Goal: Task Accomplishment & Management: Complete application form

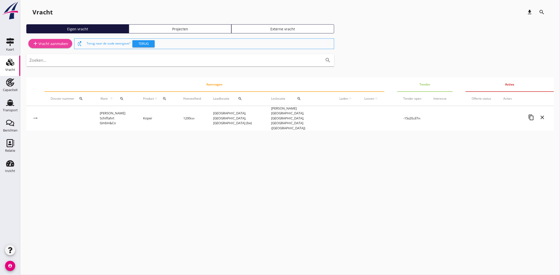
click at [40, 45] on div "add Vracht aanmaken" at bounding box center [50, 44] width 36 height 6
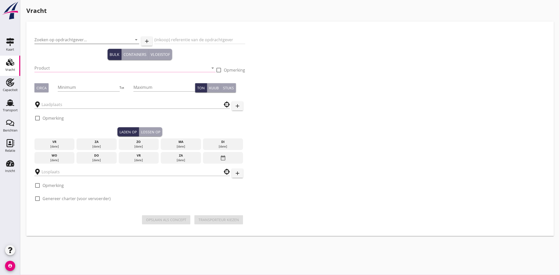
click at [63, 38] on input "Zoeken op opdrachtgever..." at bounding box center [79, 40] width 91 height 8
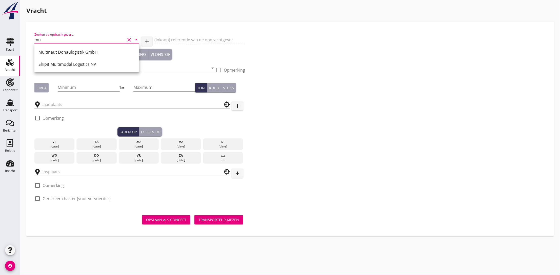
type input "m"
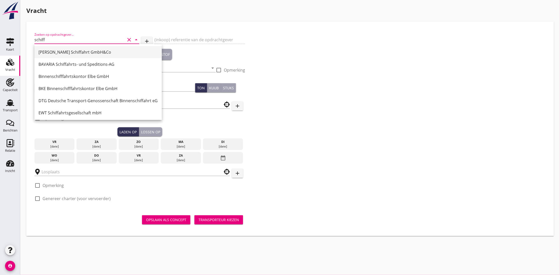
click at [59, 49] on div "[PERSON_NAME] Schiffahrt GmbH&Co" at bounding box center [98, 52] width 119 height 6
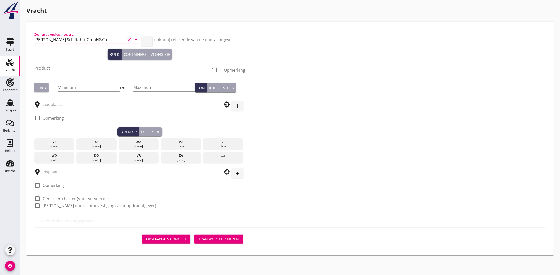
type input "[PERSON_NAME] Schiffahrt GmbH&Co"
click at [45, 65] on input "Product" at bounding box center [121, 68] width 174 height 8
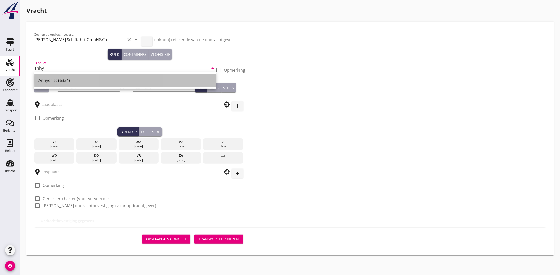
click at [43, 79] on div "Anhydriet (6334)" at bounding box center [126, 81] width 174 height 6
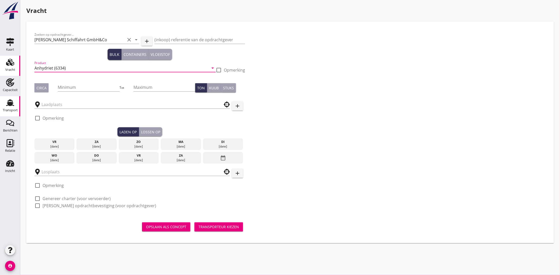
type input "Anhydriet (6334)"
click at [11, 111] on div "Transport" at bounding box center [10, 110] width 15 height 3
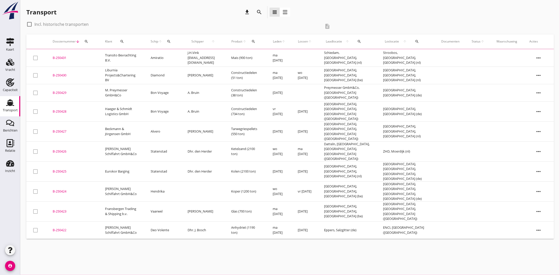
click at [31, 24] on div at bounding box center [29, 24] width 9 height 9
checkbox input "true"
click at [171, 41] on icon "search" at bounding box center [169, 42] width 4 height 4
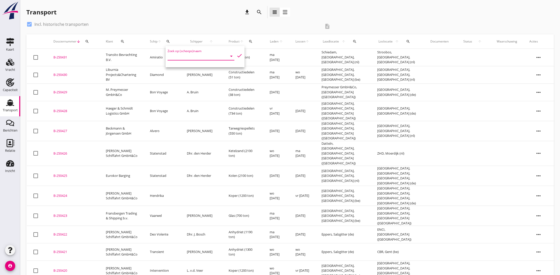
click at [175, 55] on input "Zoek op (scheeps)naam" at bounding box center [194, 56] width 53 height 8
click at [185, 56] on input "miran" at bounding box center [194, 56] width 53 height 8
type input "m"
click at [7, 146] on use at bounding box center [11, 143] width 8 height 8
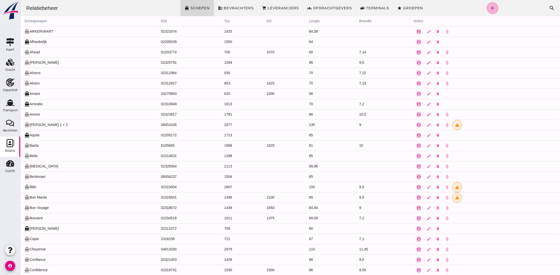
click at [490, 9] on icon "add" at bounding box center [493, 8] width 6 height 6
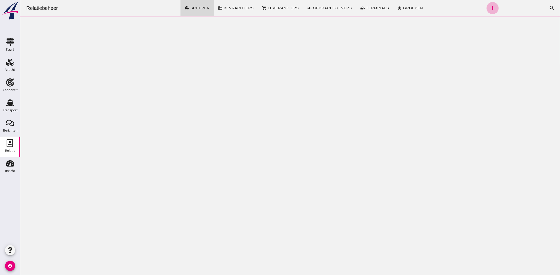
click at [490, 9] on icon "add" at bounding box center [493, 8] width 6 height 6
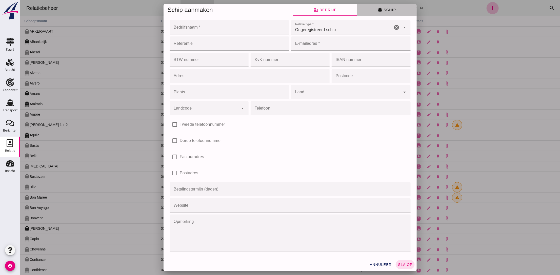
click at [373, 6] on button "directions_boat Schip" at bounding box center [387, 10] width 60 height 12
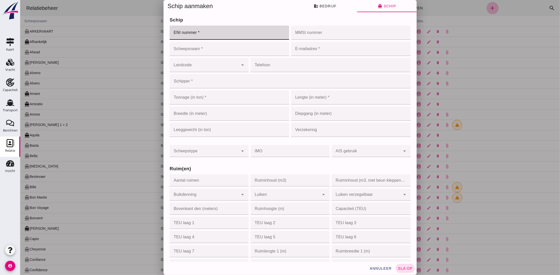
click at [210, 35] on input "ENI nummer *" at bounding box center [227, 33] width 117 height 14
paste input "02104805"
type input "02104805"
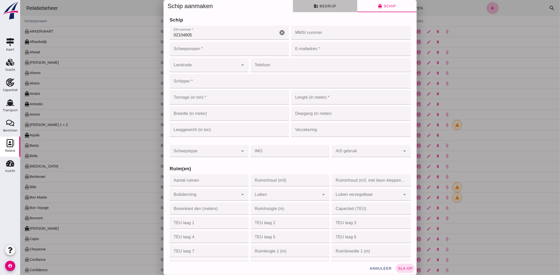
click at [335, 6] on button "business Bedrijf" at bounding box center [325, 6] width 64 height 12
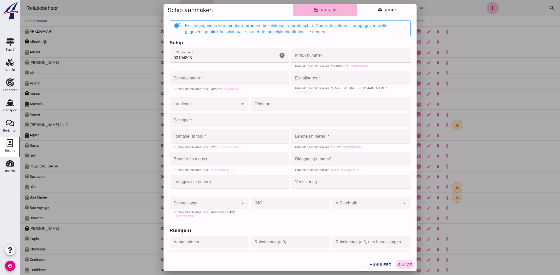
click at [322, 8] on span "business Bedrijf" at bounding box center [325, 10] width 23 height 5
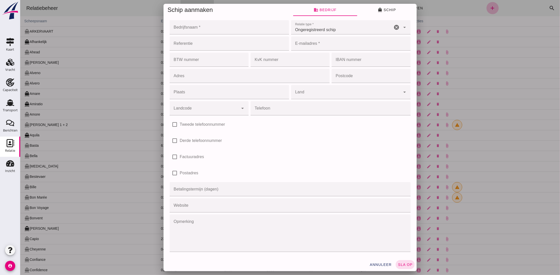
click at [216, 31] on input "Bedrijfsnaam *" at bounding box center [227, 27] width 117 height 14
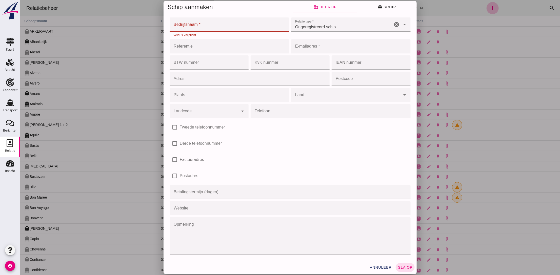
click at [195, 23] on input "Bedrijfsnaam *" at bounding box center [227, 24] width 117 height 14
paste input "Scheepvaartbedrijf koelwijn V.O.F."
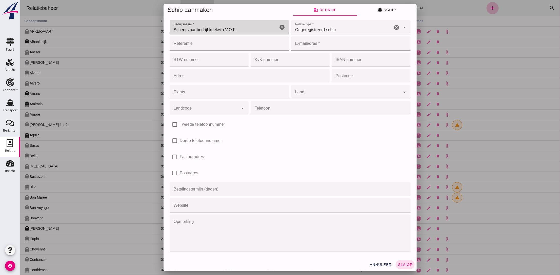
type input "Scheepvaartbedrijf koelwijn V.O.F."
click at [378, 12] on icon "directions_boat" at bounding box center [380, 10] width 5 height 5
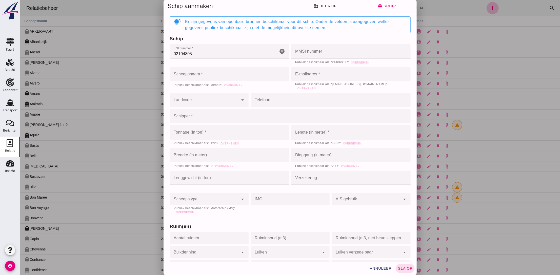
click at [202, 71] on input "Scheepsnaam *" at bounding box center [229, 74] width 120 height 14
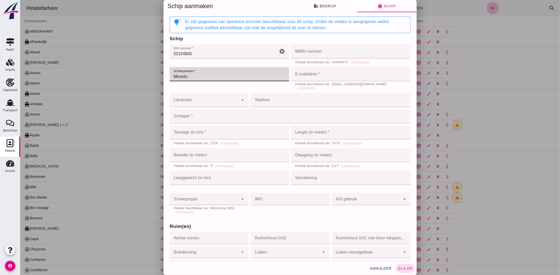
type input "Miranto"
click at [211, 100] on input "Landcode" at bounding box center [203, 103] width 69 height 6
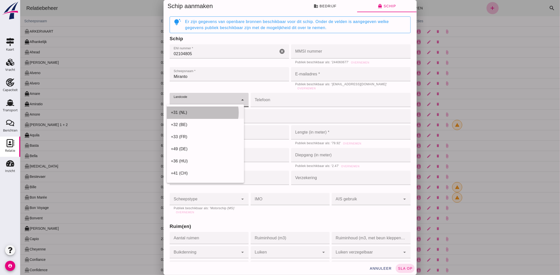
click at [200, 111] on div "+31 (NL)" at bounding box center [205, 113] width 69 height 6
type input "+31 (NL)"
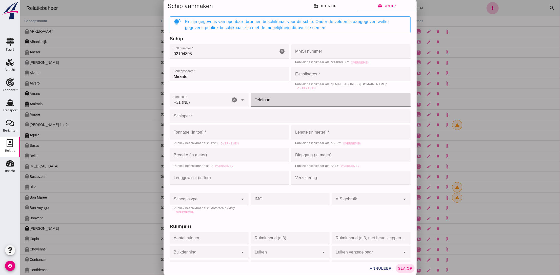
click at [276, 100] on input "Telefoon" at bounding box center [329, 100] width 157 height 14
click at [264, 98] on input "Telefoon" at bounding box center [329, 100] width 157 height 14
type input "640092080"
click at [223, 142] on span "Overnemen" at bounding box center [229, 143] width 18 height 3
type input "1228"
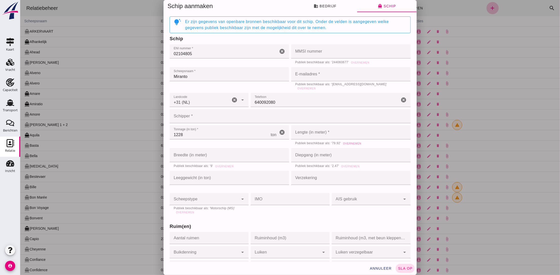
click at [345, 142] on span "Overnemen" at bounding box center [352, 143] width 18 height 3
type input "79.92"
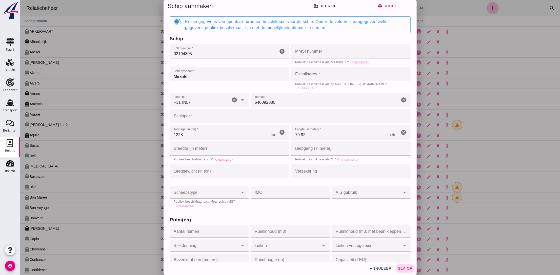
click at [224, 159] on span "Overnemen" at bounding box center [224, 160] width 18 height 3
type input "9"
click at [345, 159] on span "Overnemen" at bounding box center [350, 160] width 18 height 3
type input "2.47"
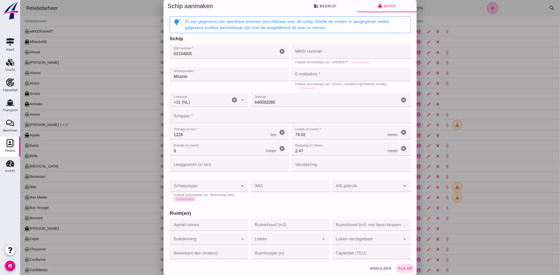
click at [182, 198] on span "Overnemen" at bounding box center [185, 199] width 18 height 3
type input "motor_ship"
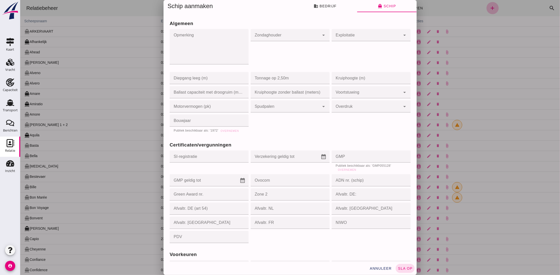
scroll to position [418, 0]
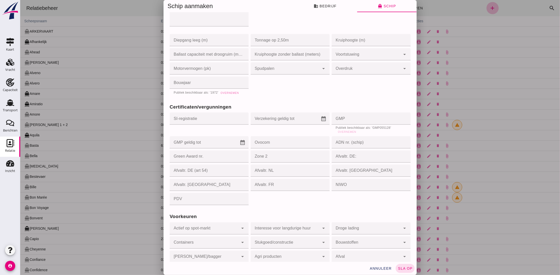
click at [226, 92] on span "Overnemen" at bounding box center [229, 93] width 18 height 3
type input "1972"
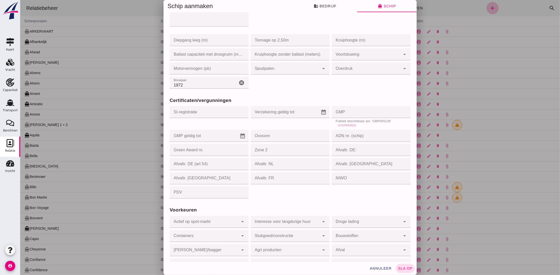
click at [340, 124] on span "Overnemen" at bounding box center [347, 125] width 18 height 3
type input "GMP055128"
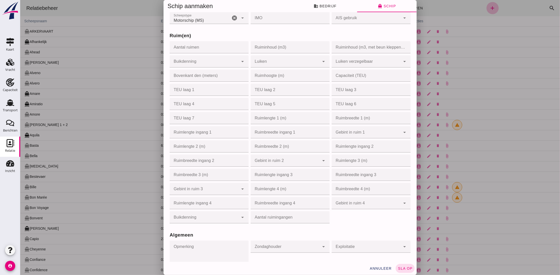
scroll to position [0, 0]
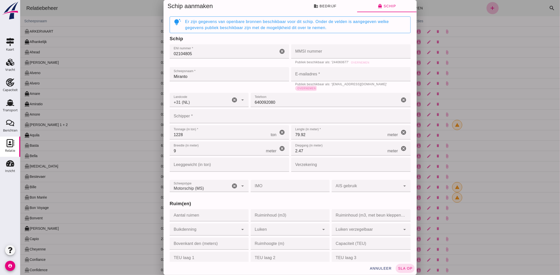
click at [316, 87] on span "Overnemen" at bounding box center [306, 88] width 18 height 3
type input "[EMAIL_ADDRESS][DOMAIN_NAME]"
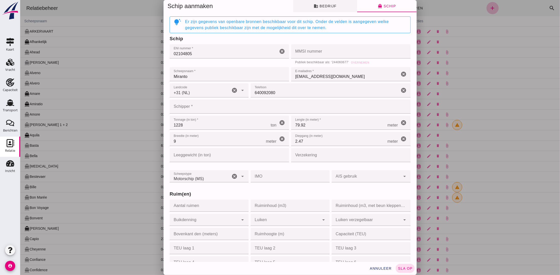
click at [318, 7] on span "business Bedrijf" at bounding box center [325, 6] width 23 height 5
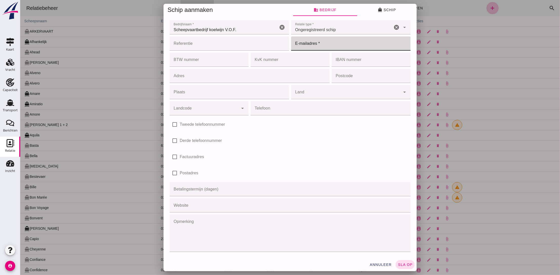
click at [314, 45] on input "E-mailadres *" at bounding box center [349, 43] width 117 height 14
click at [375, 11] on button "directions_boat Schip" at bounding box center [387, 10] width 60 height 12
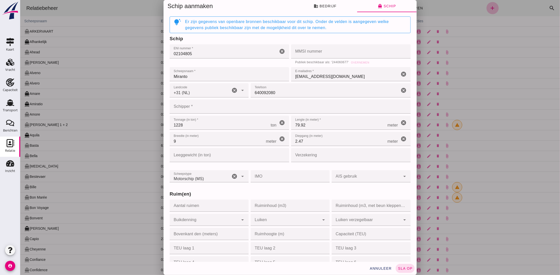
click at [293, 78] on input "[EMAIL_ADDRESS][DOMAIN_NAME]" at bounding box center [345, 74] width 108 height 14
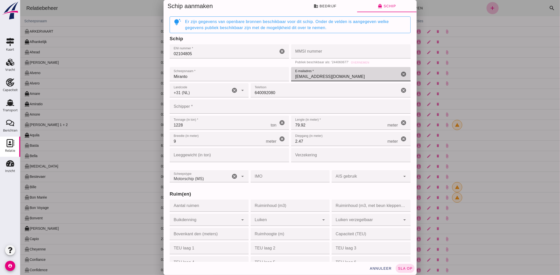
click at [293, 78] on input "[EMAIL_ADDRESS][DOMAIN_NAME]" at bounding box center [345, 74] width 108 height 14
click at [327, 5] on span "business Bedrijf" at bounding box center [325, 6] width 23 height 5
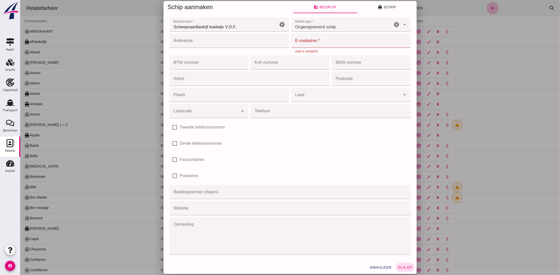
click at [314, 45] on input "E-mailadres *" at bounding box center [349, 41] width 117 height 14
paste input "[EMAIL_ADDRESS][DOMAIN_NAME]"
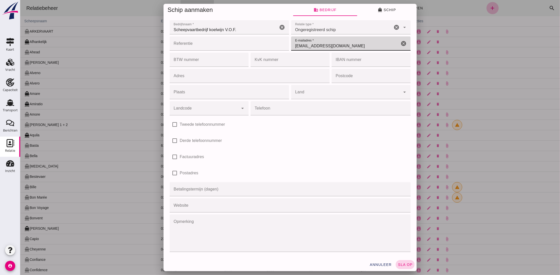
type input "[EMAIL_ADDRESS][DOMAIN_NAME]"
click at [399, 265] on span "sla op" at bounding box center [405, 265] width 15 height 4
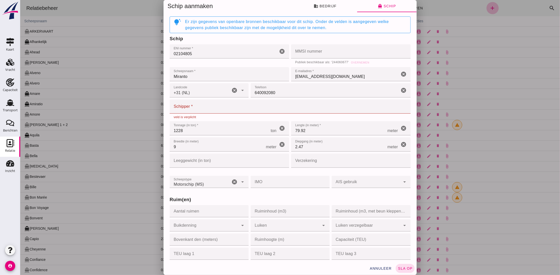
click at [190, 109] on input "Schipper *" at bounding box center [288, 107] width 238 height 14
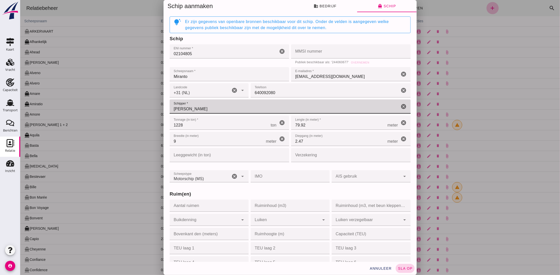
type input "[PERSON_NAME]"
click at [400, 268] on span "sla op" at bounding box center [405, 269] width 15 height 4
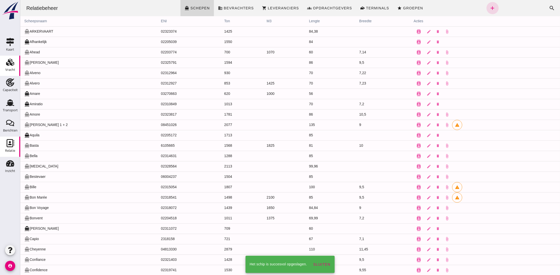
click at [10, 67] on div "Vracht" at bounding box center [10, 69] width 10 height 7
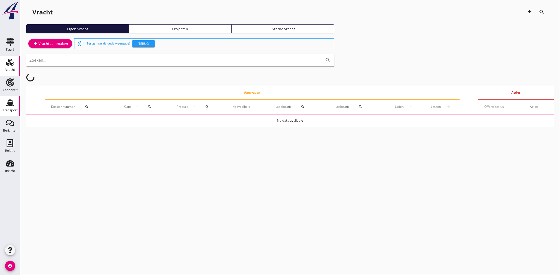
click at [10, 110] on div "Transport" at bounding box center [10, 110] width 15 height 3
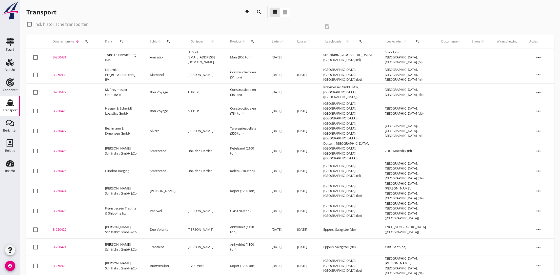
click at [27, 24] on div at bounding box center [29, 24] width 9 height 9
click at [29, 24] on div at bounding box center [29, 24] width 9 height 9
checkbox input "true"
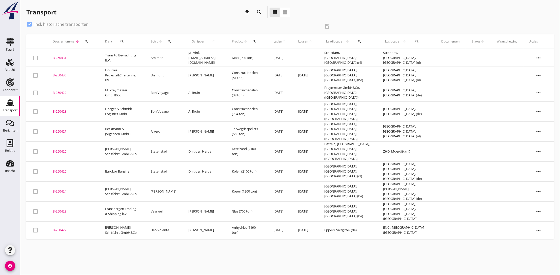
click at [255, 41] on div "search" at bounding box center [254, 42] width 9 height 4
click at [256, 43] on icon "search" at bounding box center [254, 42] width 4 height 4
click at [256, 42] on icon "search" at bounding box center [254, 42] width 4 height 4
click at [259, 56] on input "Zoeken op product..." at bounding box center [281, 56] width 53 height 8
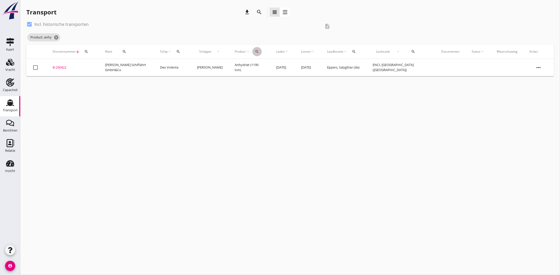
type input "anhy"
click at [259, 51] on icon "search" at bounding box center [257, 52] width 4 height 4
click at [55, 37] on icon "cancel" at bounding box center [56, 37] width 5 height 5
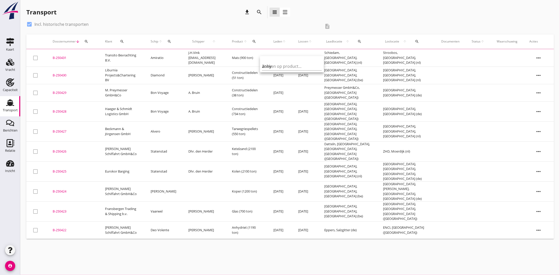
click at [57, 37] on div "Dossiernummer arrow_downward search" at bounding box center [73, 41] width 40 height 12
click at [256, 43] on icon "search" at bounding box center [254, 42] width 4 height 4
click at [262, 56] on input "Zoeken op product..." at bounding box center [281, 56] width 53 height 8
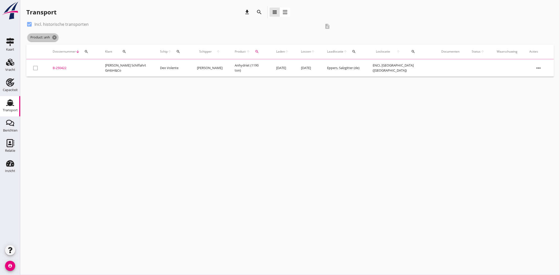
click at [57, 38] on icon "cancel" at bounding box center [54, 37] width 5 height 5
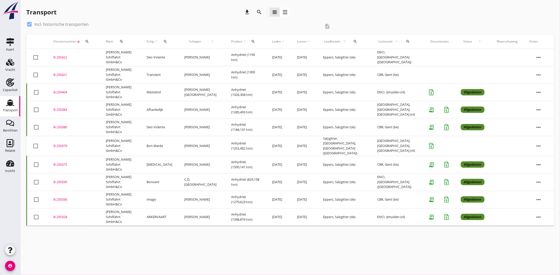
click at [365, 41] on th "Laadlocatie arrow_upward search" at bounding box center [344, 41] width 54 height 14
click at [353, 43] on icon "search" at bounding box center [355, 42] width 4 height 4
click at [538, 91] on icon "more_horiz" at bounding box center [539, 93] width 14 height 14
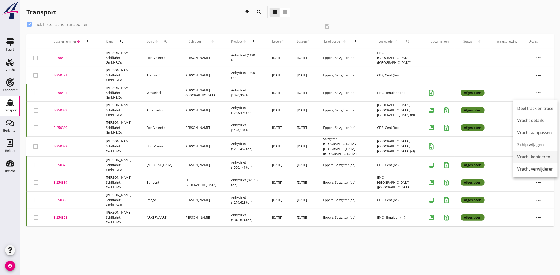
click at [525, 155] on div "Vracht kopieeren" at bounding box center [536, 157] width 36 height 6
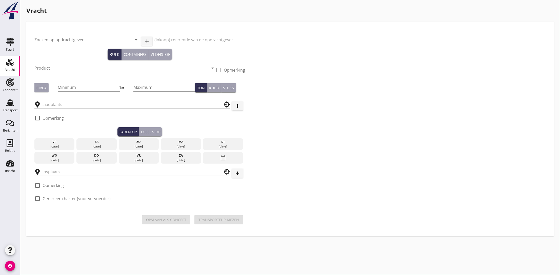
type input "[PERSON_NAME] Schiffahrt GmbH&Co"
type input "Anhydriet (6334)"
type input "1300"
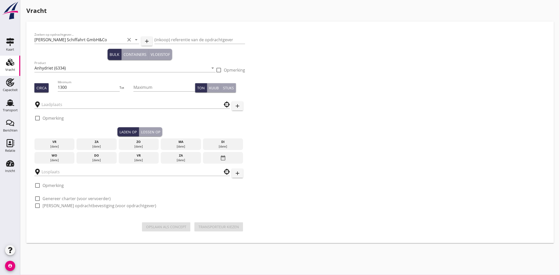
type input "Eppers"
type input "ENCI"
checkbox input "true"
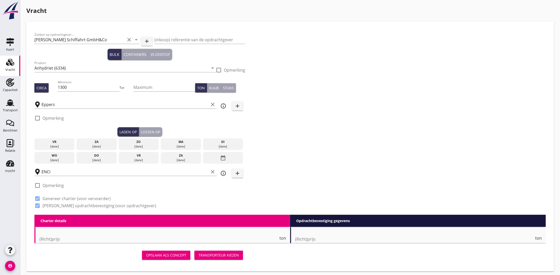
type input "16.25"
type textarea "Gaarne foto maken van het ruim tijdens laden/lossen. Geen info op internet/fora…"
checkbox input "false"
radio input "false"
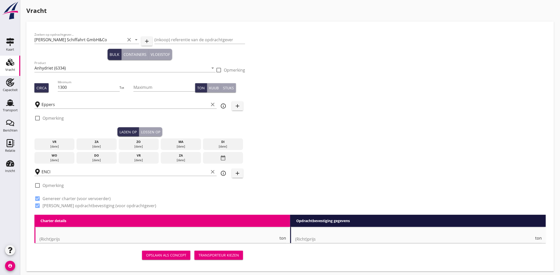
radio input "false"
checkbox input "true"
type input "24"
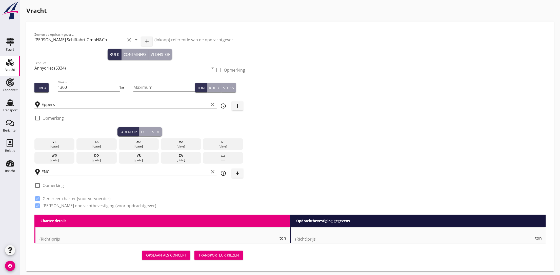
type input "24"
type input "17.5"
type textarea "Baujahr Schiff 1955"
checkbox input "false"
radio input "false"
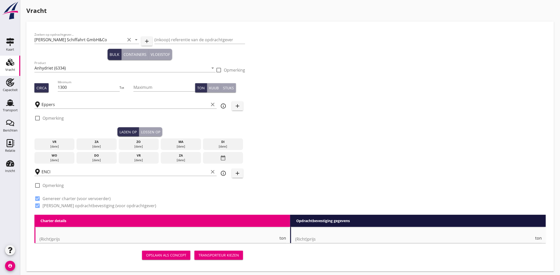
radio input "false"
checkbox input "true"
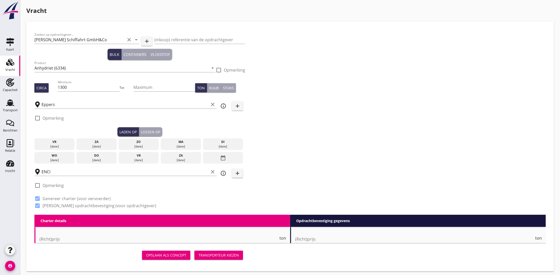
type input "24"
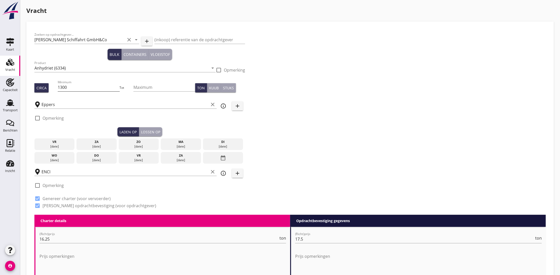
click at [64, 87] on input "1300" at bounding box center [89, 87] width 62 height 8
type input "1220"
click at [338, 82] on div "Zoeken op opdrachtgever... [PERSON_NAME] Schiffahrt GmbH&Co clear arrow_drop_do…" at bounding box center [290, 122] width 516 height 185
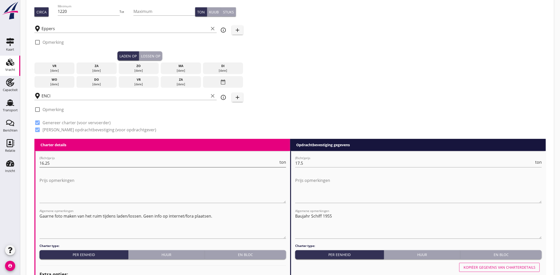
click at [50, 162] on input "16.25" at bounding box center [159, 163] width 239 height 8
type input "16.5"
click at [379, 64] on div "Zoeken op opdrachtgever... [PERSON_NAME] Schiffahrt GmbH&Co clear arrow_drop_do…" at bounding box center [290, 46] width 516 height 185
click at [335, 216] on textarea "Baujahr Schiff 1955" at bounding box center [418, 225] width 247 height 27
type textarea "Baujahr Schiff 1972"
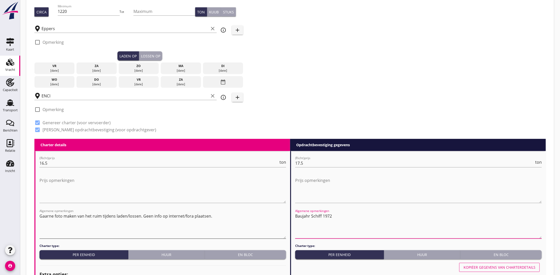
click at [142, 218] on textarea "Gaarne foto maken van het ruim tijdens laden/lossen. Geen info op internet/fora…" at bounding box center [163, 225] width 247 height 27
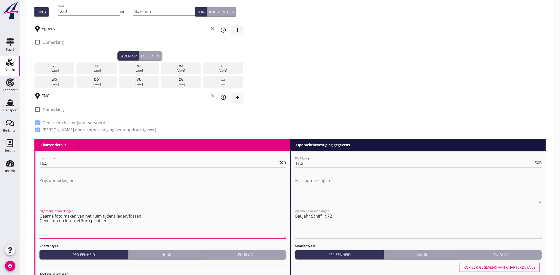
type textarea "Gaarne foto maken van het ruim tijdens laden/lossen. Geen info op internet/fora…"
click at [335, 69] on div "Zoeken op opdrachtgever... [PERSON_NAME] Schiffahrt GmbH&Co clear arrow_drop_do…" at bounding box center [290, 46] width 516 height 185
click at [57, 82] on div "[DATE]" at bounding box center [55, 84] width 38 height 5
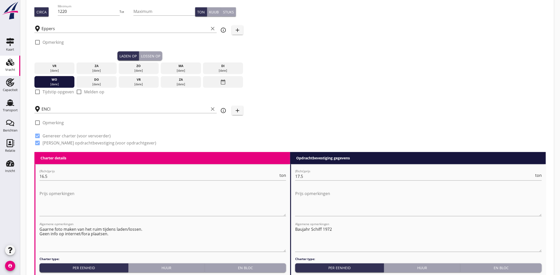
click at [43, 92] on label "Tijdstip opgeven" at bounding box center [58, 91] width 31 height 5
checkbox input "true"
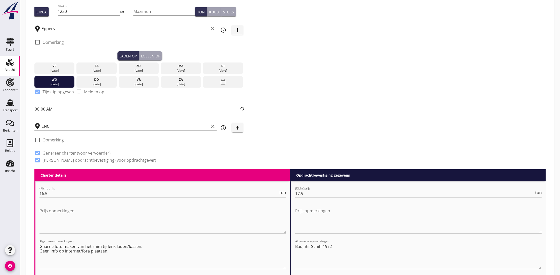
click at [146, 52] on button "Lossen op" at bounding box center [150, 55] width 23 height 9
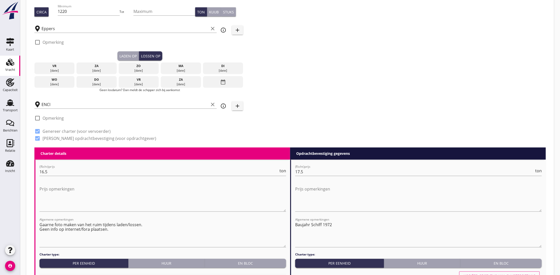
click at [218, 81] on div "date_range" at bounding box center [223, 82] width 40 height 12
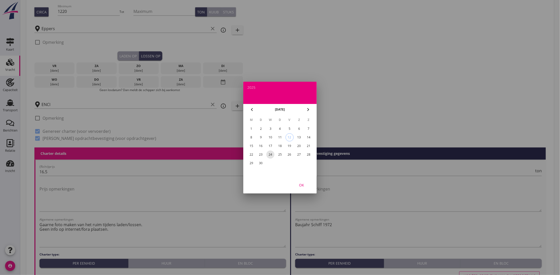
click at [271, 153] on div "24" at bounding box center [270, 155] width 8 height 8
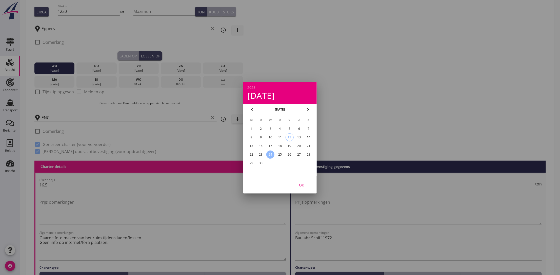
click at [298, 184] on div "OK" at bounding box center [302, 184] width 14 height 5
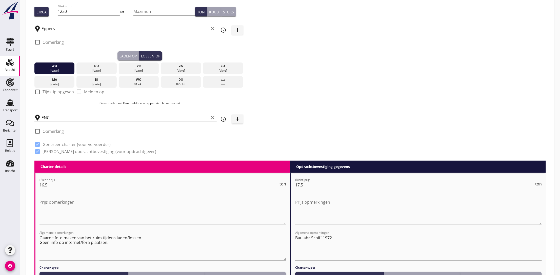
click at [52, 94] on label "Tijdstip opgeven" at bounding box center [58, 91] width 31 height 5
checkbox input "true"
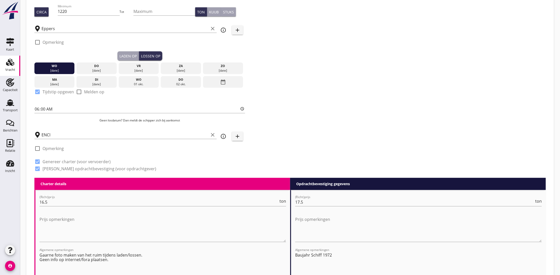
click at [377, 96] on div "Zoeken op opdrachtgever... [PERSON_NAME] Schiffahrt GmbH&Co clear arrow_drop_do…" at bounding box center [290, 66] width 516 height 224
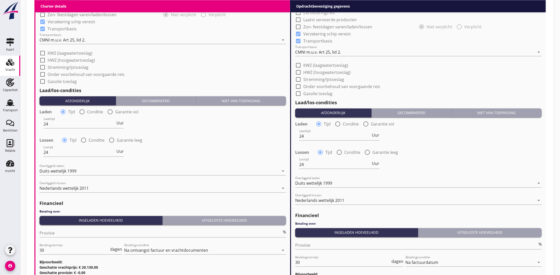
scroll to position [512, 0]
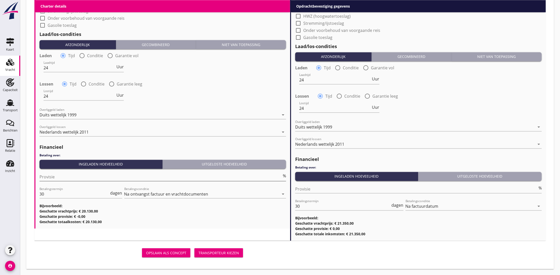
click at [58, 177] on input "Provisie" at bounding box center [161, 177] width 242 height 8
type input "5"
click at [199, 93] on div "Lostijd 24 Uur" at bounding box center [163, 97] width 248 height 18
click at [216, 254] on div "Transporteur kiezen" at bounding box center [219, 253] width 41 height 5
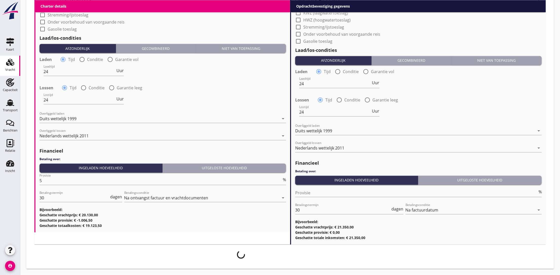
scroll to position [508, 0]
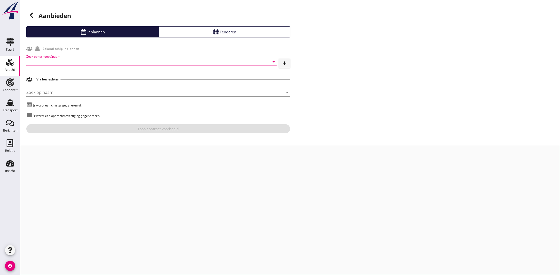
click at [90, 61] on input "Zoek op (scheeps)naam" at bounding box center [144, 62] width 236 height 8
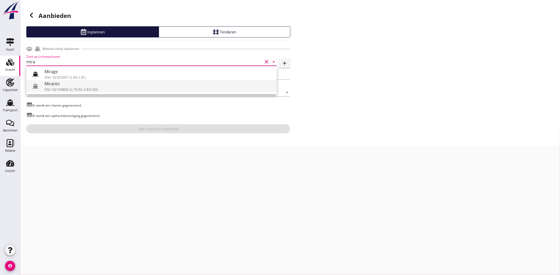
click at [82, 85] on div "Miranto" at bounding box center [159, 84] width 228 height 6
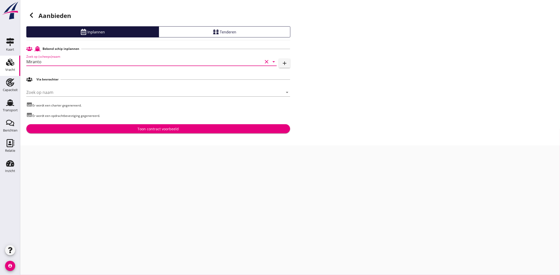
type input "Miranto"
click at [139, 129] on div "Toon contract voorbeeld" at bounding box center [158, 128] width 41 height 5
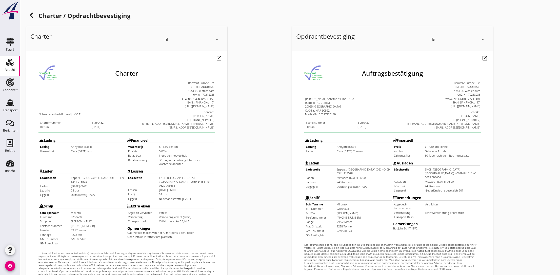
scroll to position [100, 0]
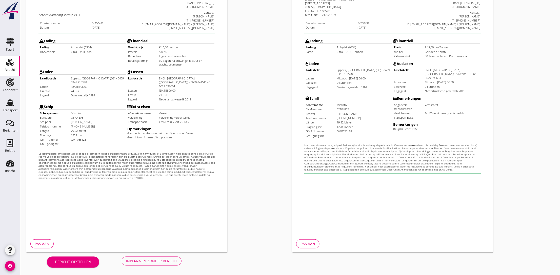
click at [143, 260] on div "Inplannen zonder bericht" at bounding box center [151, 261] width 51 height 5
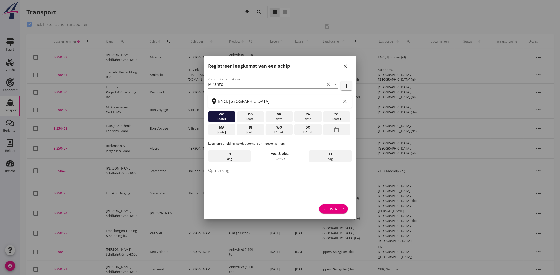
click at [331, 212] on button "Registreer" at bounding box center [333, 209] width 29 height 9
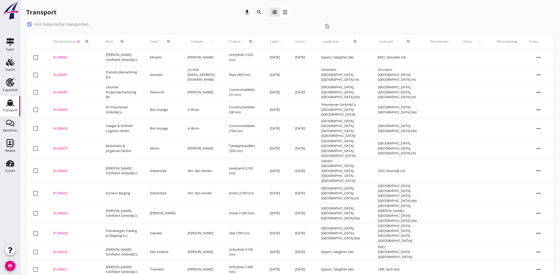
click at [63, 57] on div "B-250432" at bounding box center [73, 57] width 40 height 5
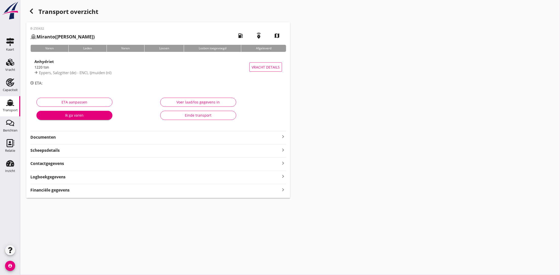
drag, startPoint x: 50, startPoint y: 139, endPoint x: 28, endPoint y: 136, distance: 22.2
click at [50, 139] on strong "Documenten" at bounding box center [155, 138] width 250 height 6
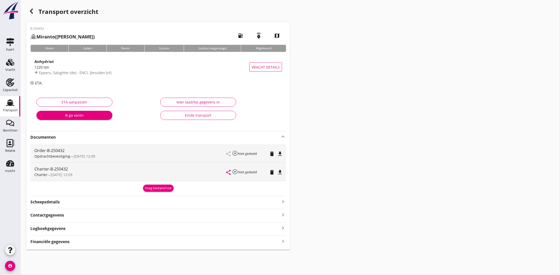
click at [280, 153] on icon "file_download" at bounding box center [280, 154] width 6 height 6
click at [283, 175] on icon "file_download" at bounding box center [280, 172] width 6 height 6
